Goal: Navigation & Orientation: Find specific page/section

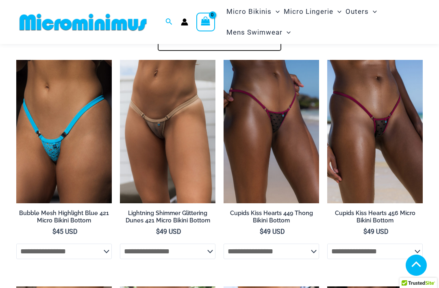
scroll to position [1858, 0]
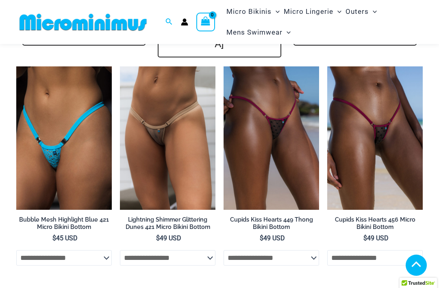
click at [224, 66] on img at bounding box center [224, 66] width 0 height 0
click at [120, 66] on img at bounding box center [120, 66] width 0 height 0
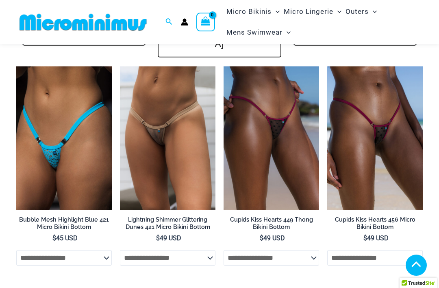
click at [16, 66] on img at bounding box center [16, 66] width 0 height 0
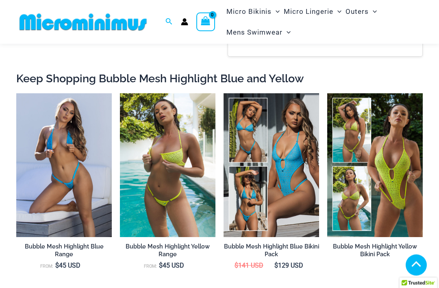
scroll to position [644, 0]
click at [16, 93] on img at bounding box center [16, 93] width 0 height 0
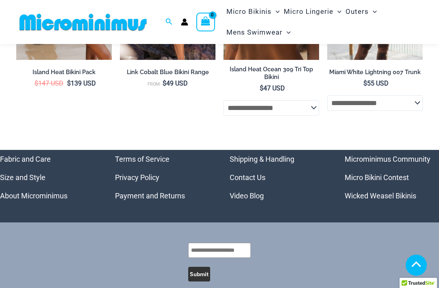
scroll to position [2911, 0]
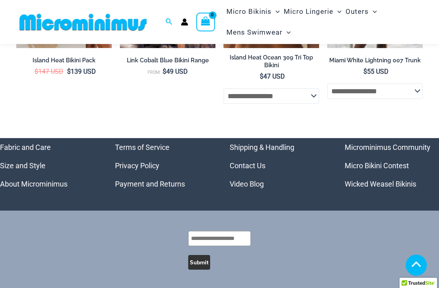
click at [390, 161] on link "Micro Bikini Contest" at bounding box center [377, 165] width 64 height 9
